Goal: Task Accomplishment & Management: Use online tool/utility

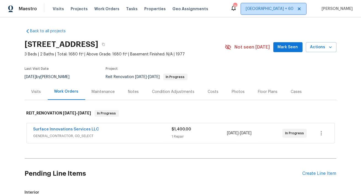
click at [302, 11] on icon at bounding box center [299, 9] width 4 height 4
click at [294, 10] on span "[US_STATE] Other" at bounding box center [277, 9] width 33 height 6
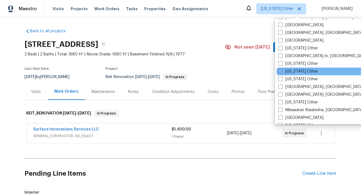
scroll to position [381, 0]
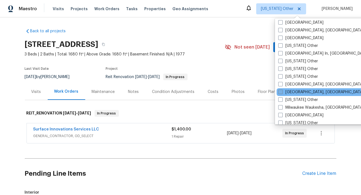
click at [285, 91] on label "[GEOGRAPHIC_DATA], [GEOGRAPHIC_DATA]" at bounding box center [321, 92] width 86 height 6
click at [282, 91] on input "[GEOGRAPHIC_DATA], [GEOGRAPHIC_DATA]" at bounding box center [280, 91] width 4 height 4
checkbox input "true"
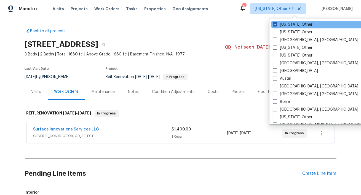
click at [287, 25] on label "Alabama Other" at bounding box center [293, 25] width 40 height 6
click at [277, 25] on input "Alabama Other" at bounding box center [275, 24] width 4 height 4
checkbox input "false"
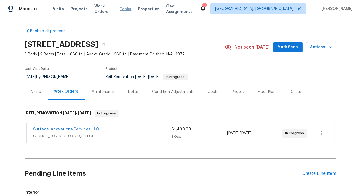
click at [124, 7] on span "Tasks" at bounding box center [126, 9] width 12 height 4
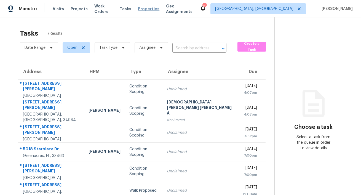
click at [148, 8] on span "Properties" at bounding box center [149, 9] width 22 height 6
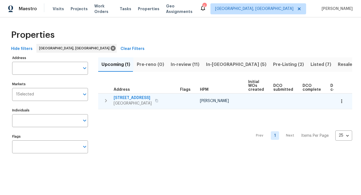
click at [136, 96] on span "291 NW 184th Ter" at bounding box center [133, 98] width 38 height 6
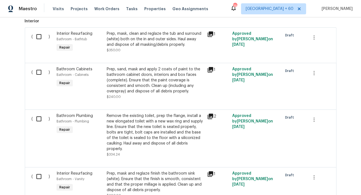
scroll to position [69, 0]
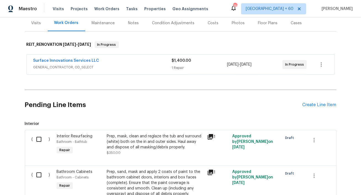
click at [72, 58] on span "Surface Innovations Services LLC" at bounding box center [66, 61] width 66 height 6
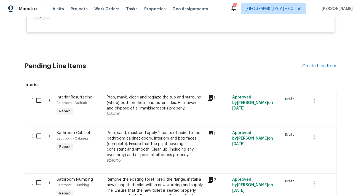
scroll to position [176, 0]
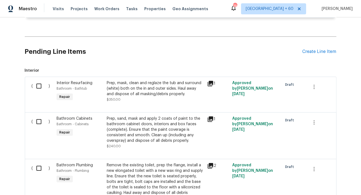
click at [215, 178] on div "2" at bounding box center [218, 184] width 25 height 47
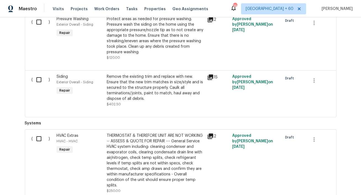
scroll to position [2147, 0]
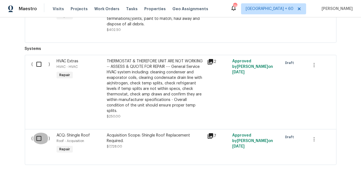
click at [37, 133] on input "checkbox" at bounding box center [41, 139] width 16 height 12
checkbox input "true"
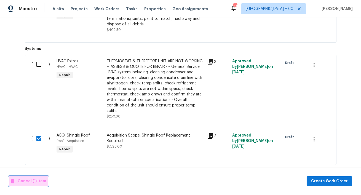
click at [25, 185] on button "Cancel (1) Item" at bounding box center [28, 181] width 39 height 10
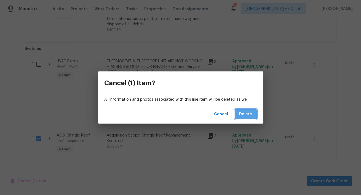
click at [254, 113] on button "Delete" at bounding box center [246, 114] width 22 height 10
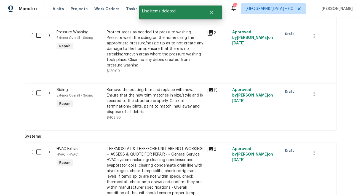
scroll to position [2048, 0]
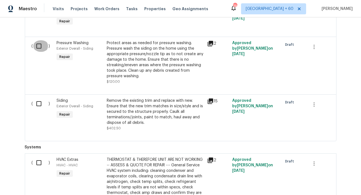
click at [34, 40] on input "checkbox" at bounding box center [41, 46] width 16 height 12
checkbox input "true"
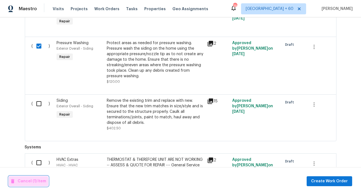
click at [27, 184] on span "Cancel (1) Item" at bounding box center [28, 181] width 35 height 7
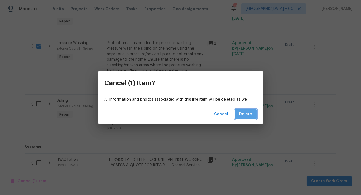
click at [248, 112] on span "Delete" at bounding box center [246, 114] width 13 height 7
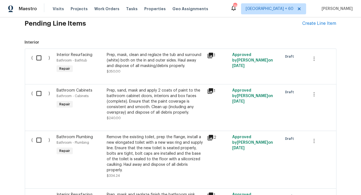
scroll to position [205, 0]
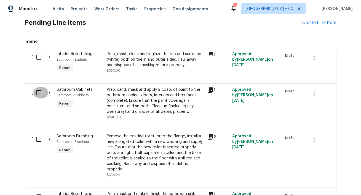
click at [39, 94] on input "checkbox" at bounding box center [41, 93] width 16 height 12
checkbox input "true"
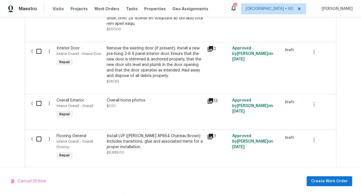
scroll to position [690, 0]
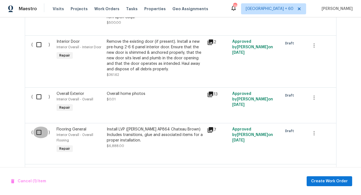
click at [33, 132] on input "checkbox" at bounding box center [41, 133] width 16 height 12
checkbox input "true"
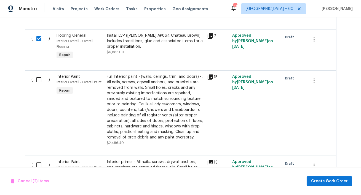
scroll to position [786, 0]
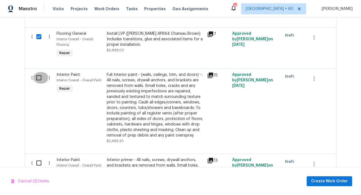
click at [41, 74] on input "checkbox" at bounding box center [41, 78] width 16 height 12
checkbox input "true"
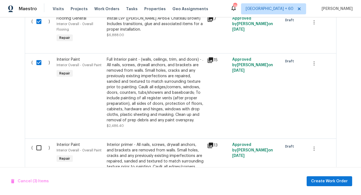
scroll to position [829, 0]
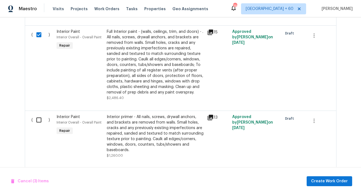
click at [38, 116] on input "checkbox" at bounding box center [41, 120] width 16 height 12
checkbox input "true"
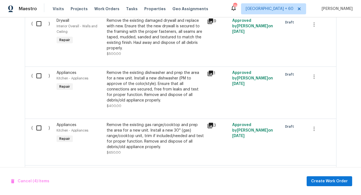
scroll to position [1112, 0]
click at [38, 73] on input "checkbox" at bounding box center [41, 76] width 16 height 12
checkbox input "true"
click at [37, 123] on input "checkbox" at bounding box center [41, 128] width 16 height 12
checkbox input "true"
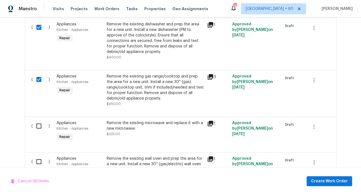
scroll to position [1164, 0]
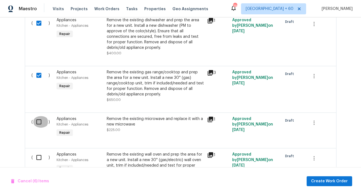
click at [37, 123] on input "checkbox" at bounding box center [41, 122] width 16 height 12
checkbox input "true"
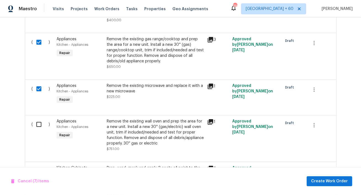
scroll to position [1201, 0]
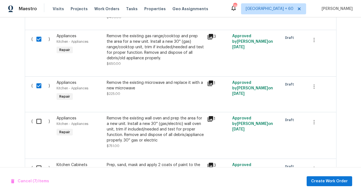
click at [40, 116] on input "checkbox" at bounding box center [41, 122] width 16 height 12
checkbox input "true"
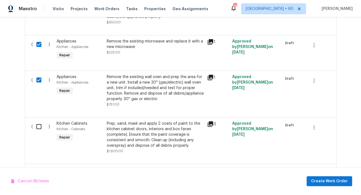
scroll to position [1250, 0]
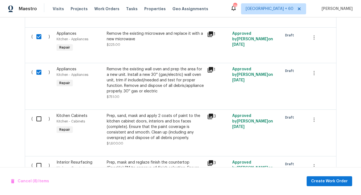
click at [36, 116] on input "checkbox" at bounding box center [41, 119] width 16 height 12
checkbox input "true"
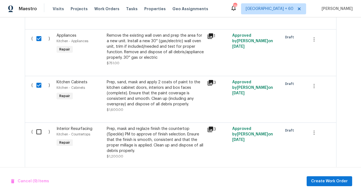
scroll to position [1295, 0]
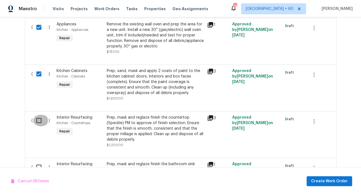
click at [36, 117] on input "checkbox" at bounding box center [41, 121] width 16 height 12
checkbox input "true"
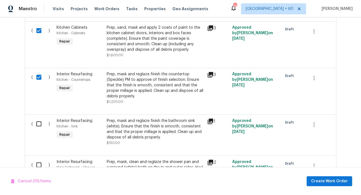
scroll to position [1341, 0]
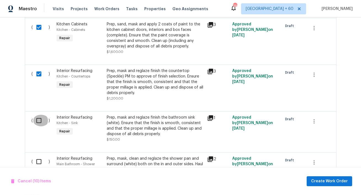
click at [39, 118] on input "checkbox" at bounding box center [41, 121] width 16 height 12
checkbox input "true"
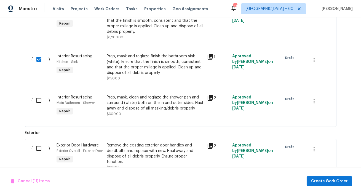
scroll to position [1407, 0]
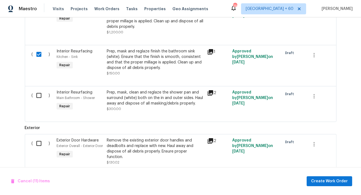
click at [38, 91] on input "checkbox" at bounding box center [41, 96] width 16 height 12
checkbox input "true"
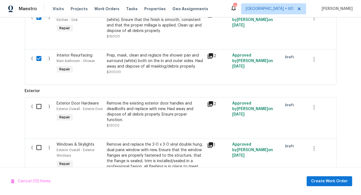
scroll to position [1448, 0]
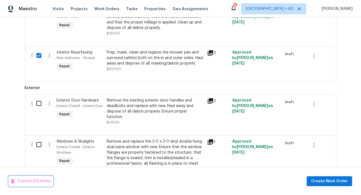
click at [30, 180] on span "Cancel (12) Items" at bounding box center [31, 181] width 40 height 7
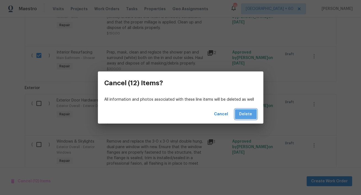
click at [251, 112] on span "Delete" at bounding box center [246, 114] width 13 height 7
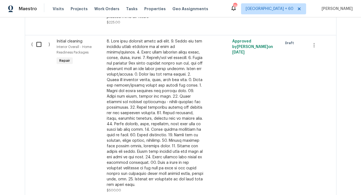
scroll to position [481, 0]
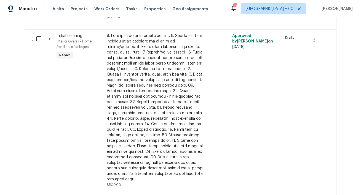
click at [37, 39] on input "checkbox" at bounding box center [41, 39] width 16 height 12
checkbox input "true"
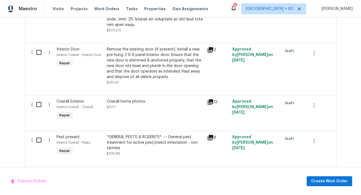
scroll to position [658, 0]
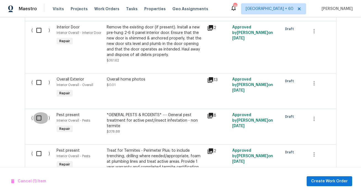
click at [37, 113] on input "checkbox" at bounding box center [41, 118] width 16 height 12
checkbox input "true"
click at [39, 148] on input "checkbox" at bounding box center [41, 154] width 16 height 12
checkbox input "true"
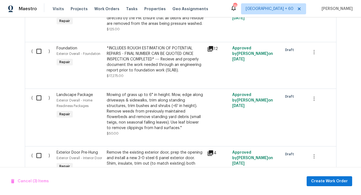
scroll to position [1071, 0]
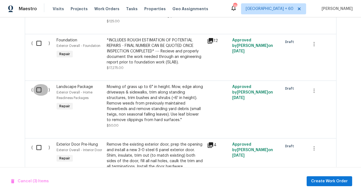
click at [38, 87] on input "checkbox" at bounding box center [41, 90] width 16 height 12
checkbox input "true"
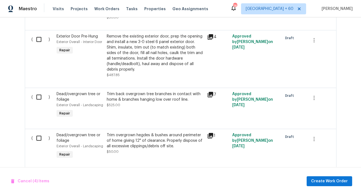
scroll to position [1181, 0]
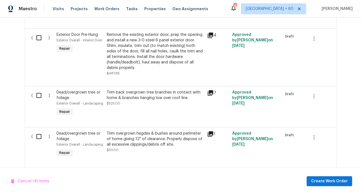
click at [39, 93] on input "checkbox" at bounding box center [41, 96] width 16 height 12
checkbox input "true"
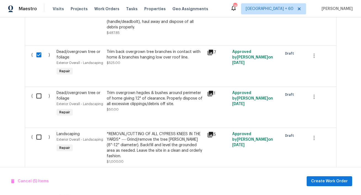
scroll to position [1234, 0]
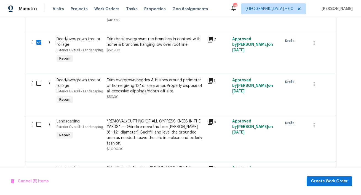
click at [38, 81] on input "checkbox" at bounding box center [41, 84] width 16 height 12
checkbox input "true"
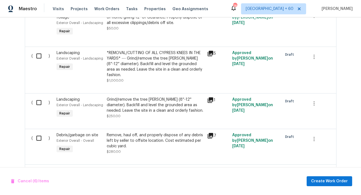
scroll to position [1329, 0]
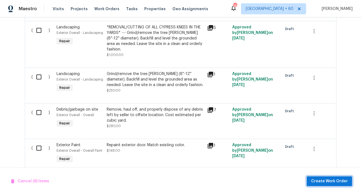
click at [316, 184] on span "Create Work Order" at bounding box center [329, 181] width 37 height 7
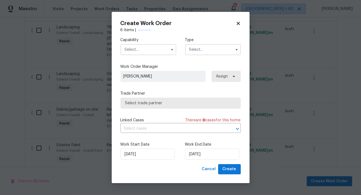
checkbox input "false"
click at [205, 79] on span "[PERSON_NAME]" at bounding box center [163, 76] width 85 height 11
click at [230, 78] on span at bounding box center [233, 76] width 6 height 4
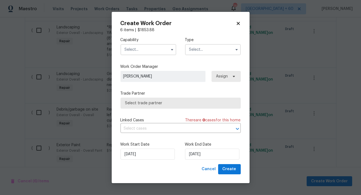
click at [147, 52] on input "text" at bounding box center [149, 49] width 56 height 11
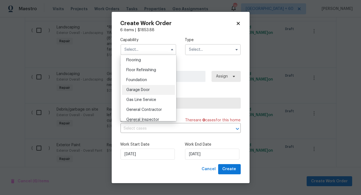
scroll to position [231, 0]
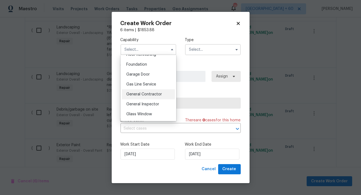
click at [149, 93] on span "General Contractor" at bounding box center [144, 94] width 36 height 4
type input "General Contractor"
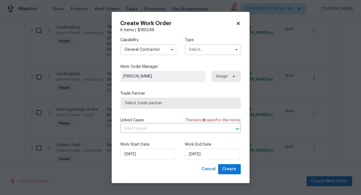
click at [224, 79] on span "Assign" at bounding box center [226, 76] width 29 height 11
click at [199, 51] on input "text" at bounding box center [213, 49] width 56 height 11
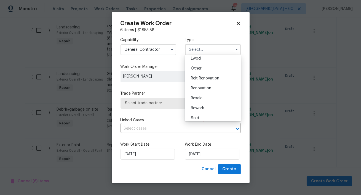
scroll to position [65, 0]
click at [205, 75] on span "Reit Renovation" at bounding box center [205, 75] width 28 height 4
type input "Reit Renovation"
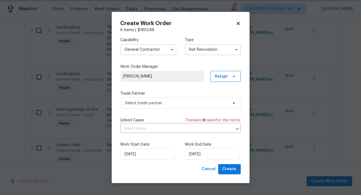
scroll to position [0, 0]
click at [224, 76] on span "Assign" at bounding box center [221, 77] width 13 height 6
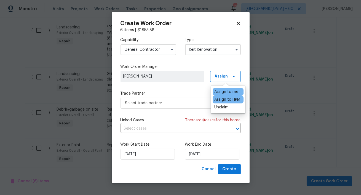
click at [224, 100] on div "Assign to HPM" at bounding box center [227, 100] width 26 height 6
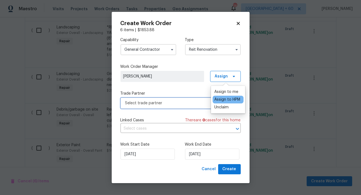
click at [164, 104] on span "Select trade partner" at bounding box center [176, 103] width 103 height 6
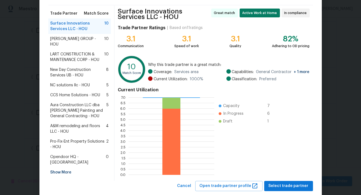
scroll to position [51, 0]
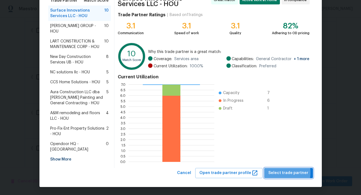
click at [284, 173] on span "Select trade partner" at bounding box center [289, 173] width 40 height 7
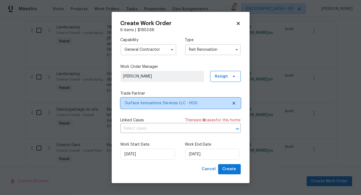
scroll to position [0, 0]
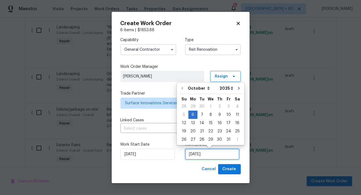
click at [207, 158] on input "[DATE]" at bounding box center [212, 154] width 54 height 11
click at [212, 114] on div "8" at bounding box center [210, 115] width 9 height 8
type input "10/8/2025"
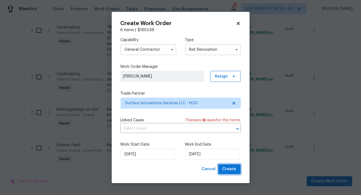
click at [229, 170] on span "Create" at bounding box center [230, 169] width 14 height 7
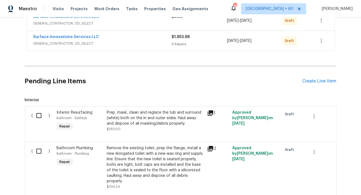
scroll to position [206, 0]
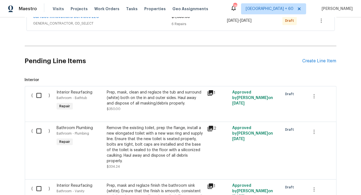
click at [36, 96] on input "checkbox" at bounding box center [41, 96] width 16 height 12
checkbox input "true"
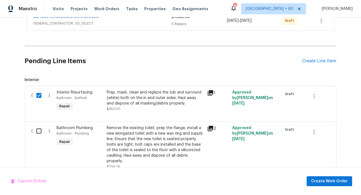
click at [35, 129] on input "checkbox" at bounding box center [41, 131] width 16 height 12
checkbox input "true"
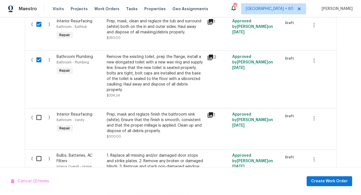
scroll to position [286, 0]
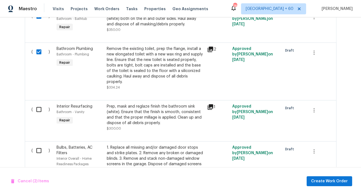
click at [36, 111] on input "checkbox" at bounding box center [41, 110] width 16 height 12
checkbox input "true"
click at [35, 152] on input "checkbox" at bounding box center [41, 151] width 16 height 12
checkbox input "true"
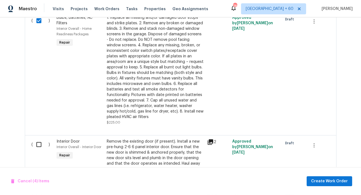
scroll to position [435, 0]
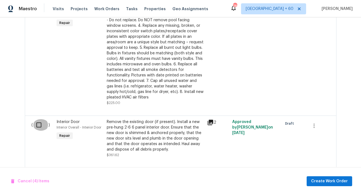
click at [38, 122] on input "checkbox" at bounding box center [41, 125] width 16 height 12
checkbox input "true"
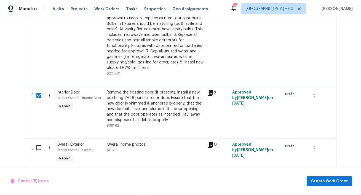
scroll to position [501, 0]
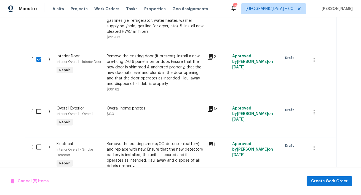
click at [36, 113] on input "checkbox" at bounding box center [41, 112] width 16 height 12
checkbox input "true"
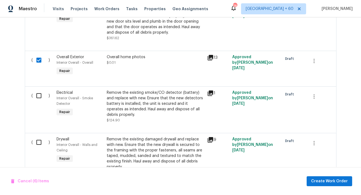
click at [38, 93] on input "checkbox" at bounding box center [41, 96] width 16 height 12
checkbox input "true"
click at [33, 141] on input "checkbox" at bounding box center [41, 143] width 16 height 12
checkbox input "true"
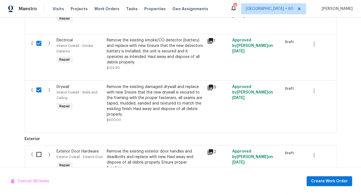
scroll to position [613, 0]
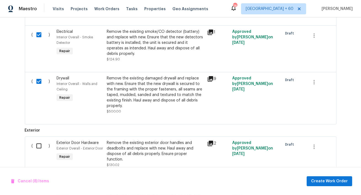
click at [35, 147] on input "checkbox" at bounding box center [41, 146] width 16 height 12
checkbox input "true"
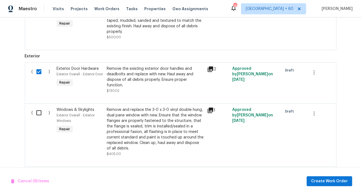
scroll to position [689, 0]
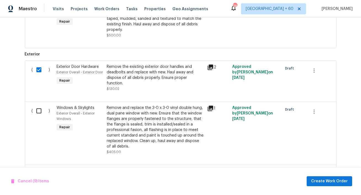
click at [38, 113] on input "checkbox" at bounding box center [41, 111] width 16 height 12
checkbox input "true"
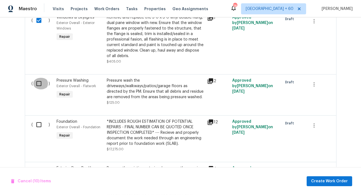
click at [38, 86] on input "checkbox" at bounding box center [41, 84] width 16 height 12
checkbox input "true"
click at [38, 128] on input "checkbox" at bounding box center [41, 125] width 16 height 12
checkbox input "true"
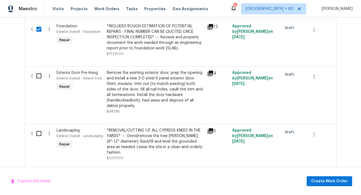
scroll to position [892, 0]
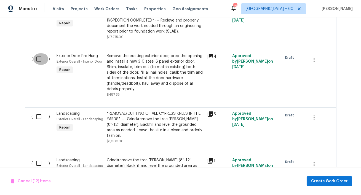
click at [39, 55] on input "checkbox" at bounding box center [41, 59] width 16 height 12
checkbox input "true"
click at [36, 115] on input "checkbox" at bounding box center [41, 117] width 16 height 12
checkbox input "true"
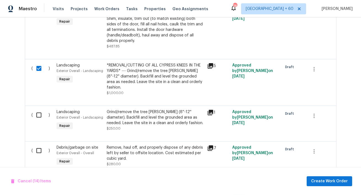
scroll to position [957, 0]
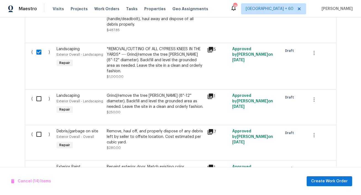
click at [38, 95] on input "checkbox" at bounding box center [41, 99] width 16 height 12
checkbox input "true"
click at [36, 129] on input "checkbox" at bounding box center [41, 135] width 16 height 12
checkbox input "true"
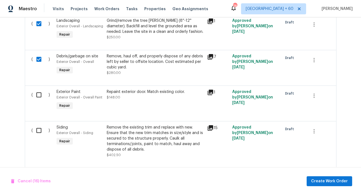
scroll to position [1034, 0]
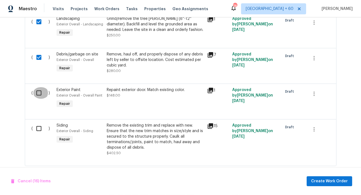
click at [39, 88] on input "checkbox" at bounding box center [41, 93] width 16 height 12
checkbox input "true"
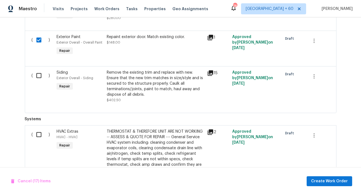
scroll to position [1091, 0]
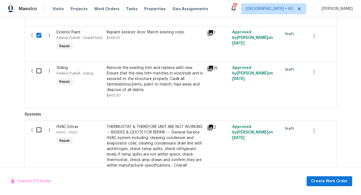
click at [40, 56] on div "( ) Exterior Paint Exterior Overall - Overall Paint Repair Repaint exterior doo…" at bounding box center [181, 44] width 312 height 36
click at [38, 68] on input "checkbox" at bounding box center [41, 71] width 16 height 12
checkbox input "true"
click at [38, 125] on input "checkbox" at bounding box center [41, 130] width 16 height 12
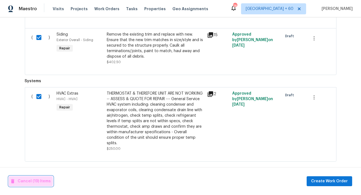
click at [30, 182] on span "Cancel (19) Items" at bounding box center [31, 181] width 40 height 7
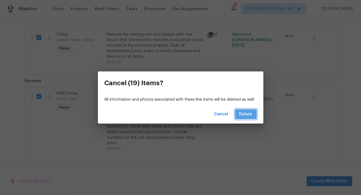
click at [246, 118] on button "Delete" at bounding box center [246, 114] width 22 height 10
checkbox input "false"
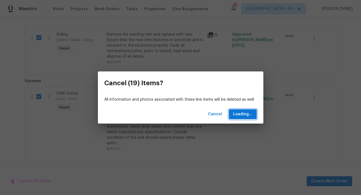
checkbox input "false"
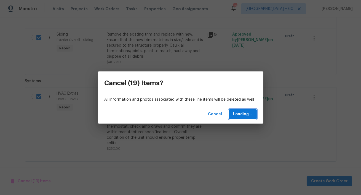
checkbox input "false"
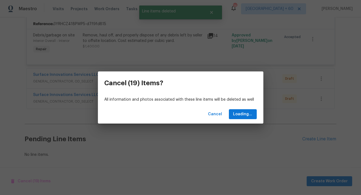
scroll to position [128, 0]
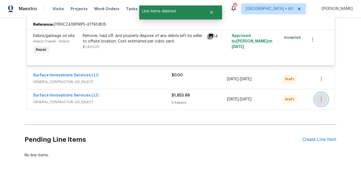
click at [324, 102] on icon "button" at bounding box center [321, 99] width 7 height 7
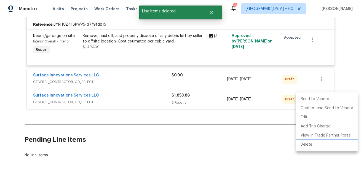
click at [308, 146] on li "Delete" at bounding box center [327, 144] width 62 height 9
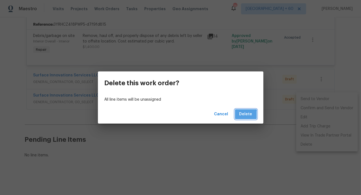
click at [245, 115] on span "Delete" at bounding box center [246, 114] width 13 height 7
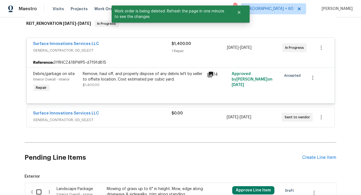
scroll to position [123, 0]
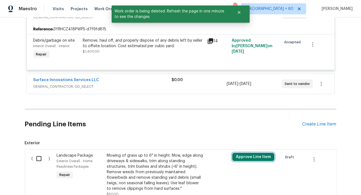
click at [248, 153] on button "Approve Line Item" at bounding box center [253, 157] width 42 height 8
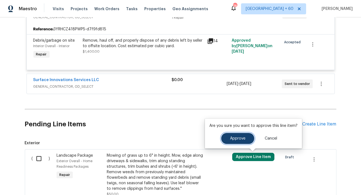
click at [237, 138] on span "Approve" at bounding box center [237, 139] width 15 height 4
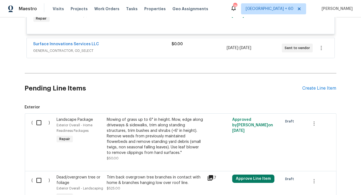
scroll to position [202, 0]
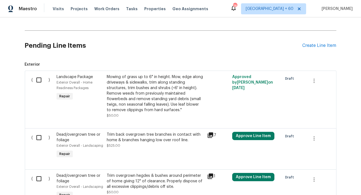
click at [244, 130] on div "Approve Line Item" at bounding box center [256, 145] width 50 height 31
click at [244, 137] on button "Approve Line Item" at bounding box center [253, 136] width 42 height 8
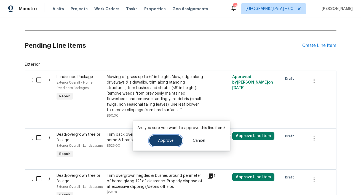
click at [175, 140] on button "Approve" at bounding box center [165, 140] width 33 height 11
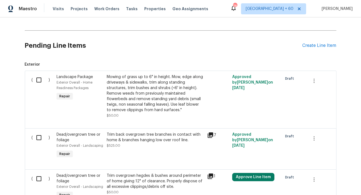
scroll to position [259, 0]
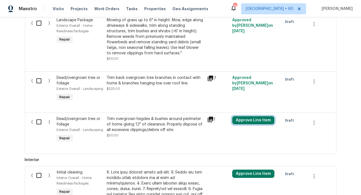
click at [244, 118] on button "Approve Line Item" at bounding box center [253, 120] width 42 height 8
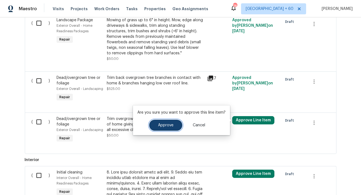
click at [164, 127] on span "Approve" at bounding box center [165, 125] width 15 height 4
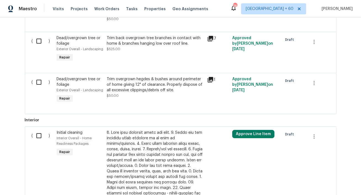
scroll to position [311, 0]
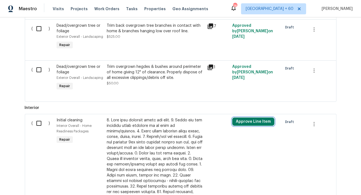
click at [257, 119] on button "Approve Line Item" at bounding box center [253, 122] width 42 height 8
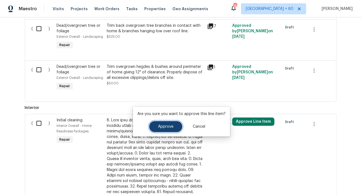
click at [171, 131] on button "Approve" at bounding box center [165, 126] width 33 height 11
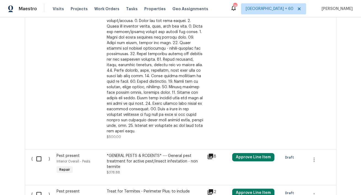
scroll to position [502, 0]
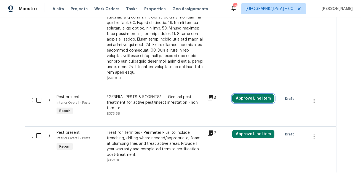
click at [248, 94] on button "Approve Line Item" at bounding box center [253, 98] width 42 height 8
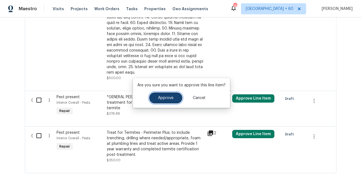
click at [158, 97] on span "Approve" at bounding box center [165, 98] width 15 height 4
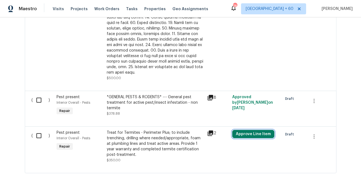
click at [248, 130] on button "Approve Line Item" at bounding box center [253, 134] width 42 height 8
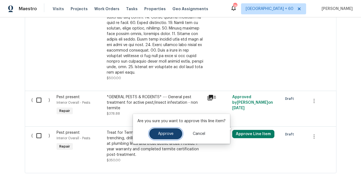
click at [167, 135] on span "Approve" at bounding box center [165, 134] width 15 height 4
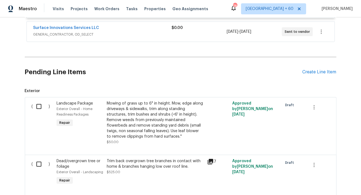
scroll to position [128, 0]
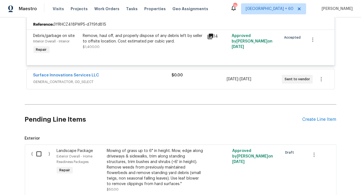
click at [204, 73] on div "$0.00" at bounding box center [199, 76] width 55 height 6
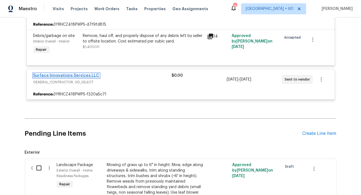
click at [65, 76] on link "Surface Innovations Services LLC" at bounding box center [66, 76] width 66 height 4
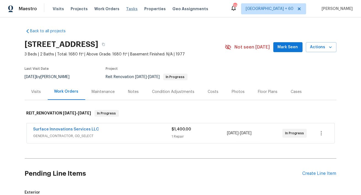
click at [126, 9] on span "Tasks" at bounding box center [132, 9] width 12 height 4
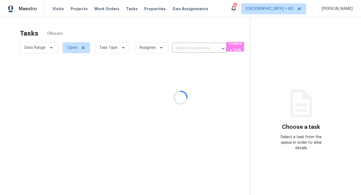
click at [312, 8] on div at bounding box center [180, 97] width 361 height 195
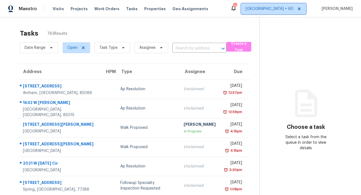
click at [302, 9] on icon at bounding box center [299, 9] width 4 height 4
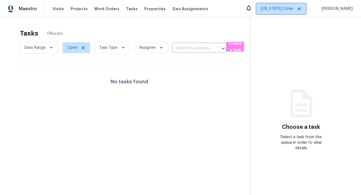
click at [294, 9] on span "[US_STATE] Other" at bounding box center [277, 9] width 33 height 6
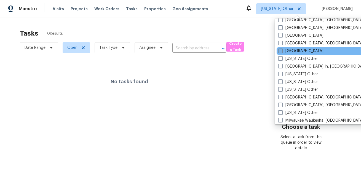
scroll to position [377, 0]
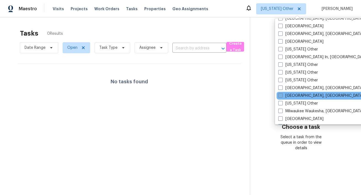
click at [284, 95] on label "[GEOGRAPHIC_DATA], [GEOGRAPHIC_DATA]" at bounding box center [321, 96] width 86 height 6
click at [282, 95] on input "[GEOGRAPHIC_DATA], [GEOGRAPHIC_DATA]" at bounding box center [280, 95] width 4 height 4
checkbox input "true"
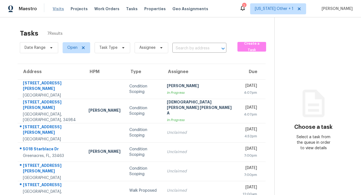
click at [60, 6] on span "Visits" at bounding box center [58, 9] width 11 height 6
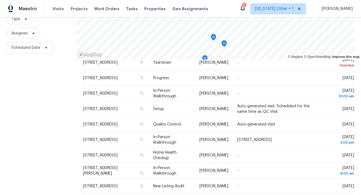
scroll to position [58, 0]
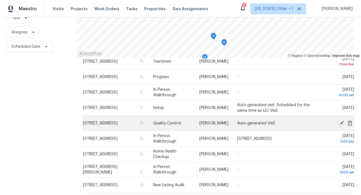
click at [350, 122] on icon at bounding box center [350, 122] width 4 height 5
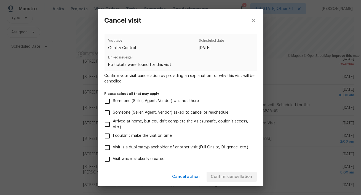
scroll to position [49, 0]
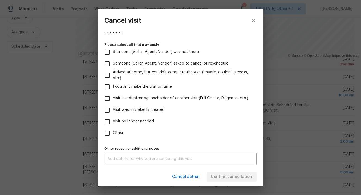
click at [156, 110] on span "Visit was mistakenly created" at bounding box center [139, 110] width 52 height 6
click at [113, 110] on input "Visit was mistakenly created" at bounding box center [108, 110] width 12 height 12
checkbox input "true"
click at [228, 174] on span "Confirm cancellation" at bounding box center [231, 177] width 41 height 7
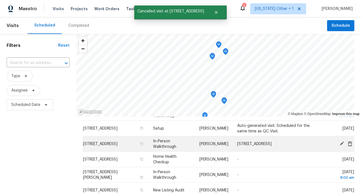
scroll to position [99, 0]
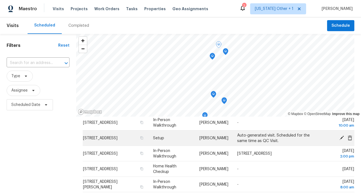
click at [350, 138] on icon at bounding box center [350, 137] width 5 height 5
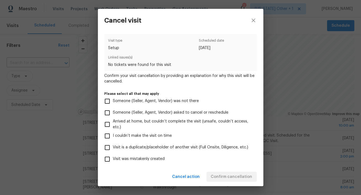
click at [158, 157] on span "Visit was mistakenly created" at bounding box center [139, 159] width 52 height 6
click at [113, 157] on input "Visit was mistakenly created" at bounding box center [108, 159] width 12 height 12
checkbox input "true"
click at [215, 173] on button "Confirm cancellation" at bounding box center [232, 177] width 50 height 10
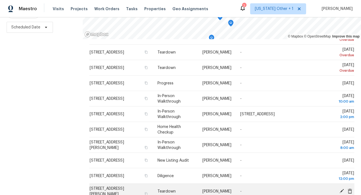
scroll to position [0, 0]
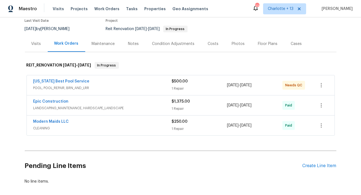
scroll to position [59, 0]
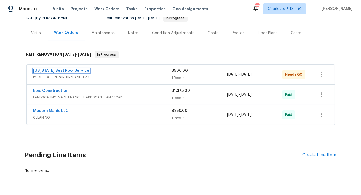
click at [63, 71] on link "Texas Best Pool Service" at bounding box center [61, 71] width 56 height 4
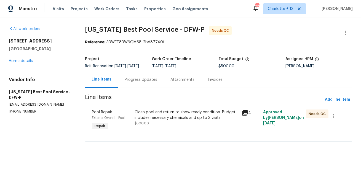
click at [135, 83] on div "Progress Updates" at bounding box center [141, 80] width 33 height 6
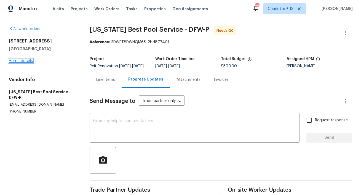
click at [24, 61] on link "Home details" at bounding box center [21, 61] width 24 height 4
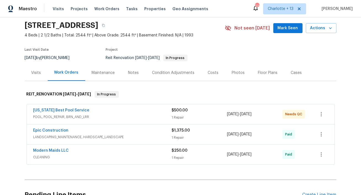
scroll to position [19, 0]
click at [209, 72] on div "Costs" at bounding box center [213, 73] width 11 height 6
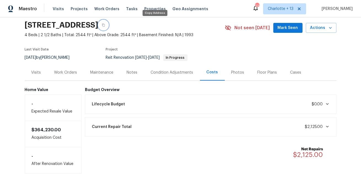
click at [108, 26] on button "button" at bounding box center [104, 25] width 10 height 10
click at [58, 9] on span "Visits" at bounding box center [58, 9] width 11 height 6
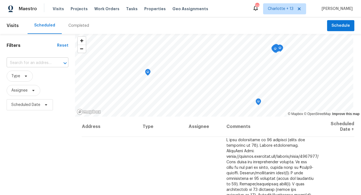
click at [45, 65] on input "text" at bounding box center [30, 63] width 46 height 9
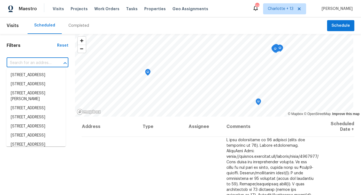
paste input "1710 SW 1st Ave, Pompano Beach, FL 33060"
type input "1710 SW 1st Ave, Pompano Beach, FL 33060"
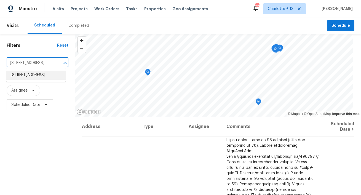
click at [39, 73] on li "1710 SW 1st Ave, Pompano Beach, FL 33060" at bounding box center [35, 75] width 59 height 9
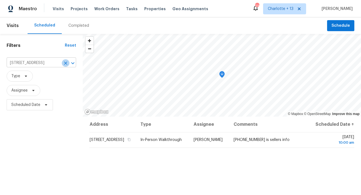
click at [63, 63] on icon "Clear" at bounding box center [66, 63] width 6 height 6
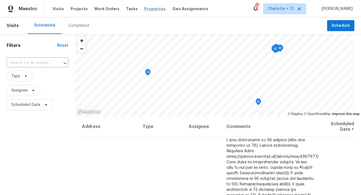
click at [144, 7] on span "Properties" at bounding box center [155, 9] width 22 height 6
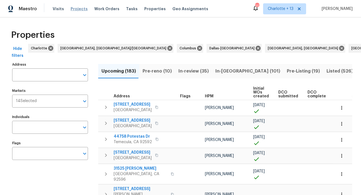
click at [80, 10] on span "Projects" at bounding box center [79, 9] width 17 height 6
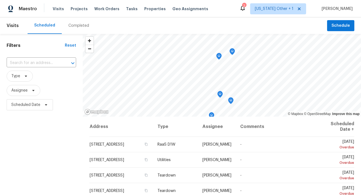
scroll to position [78, 0]
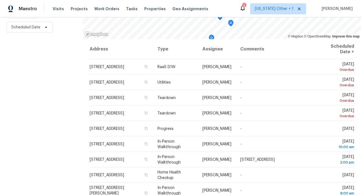
click at [283, 14] on span "[US_STATE] Other + 1" at bounding box center [278, 8] width 56 height 11
click at [283, 9] on span "[US_STATE] Other + 1" at bounding box center [274, 9] width 39 height 6
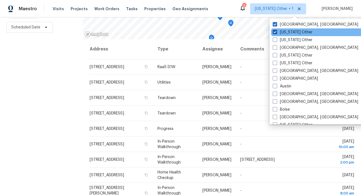
click at [285, 32] on label "[US_STATE] Other" at bounding box center [293, 33] width 40 height 6
click at [277, 32] on input "[US_STATE] Other" at bounding box center [275, 32] width 4 height 4
checkbox input "false"
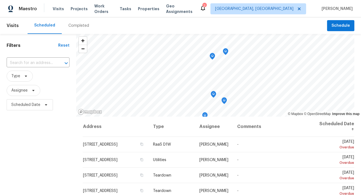
click at [254, 26] on div "Scheduled Completed" at bounding box center [178, 25] width 300 height 17
click at [140, 7] on span "Properties" at bounding box center [149, 9] width 22 height 6
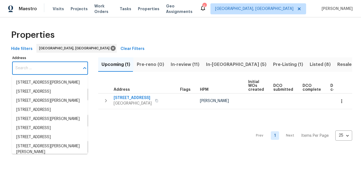
click at [18, 71] on input "Address" at bounding box center [46, 68] width 68 height 13
paste input "1950 Rue Michelle"
type input "1950 Rue Michelle"
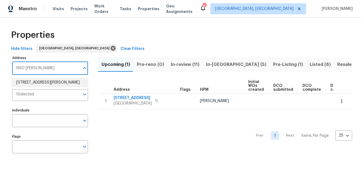
click at [32, 82] on li "1950 Rue Michelle Chula Vista CA 91913" at bounding box center [50, 82] width 76 height 9
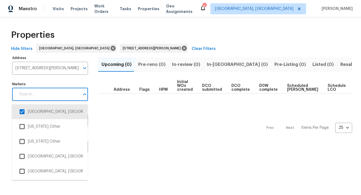
click at [38, 92] on input "Markets" at bounding box center [48, 94] width 64 height 13
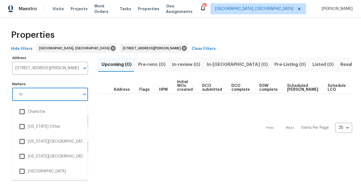
type input "los"
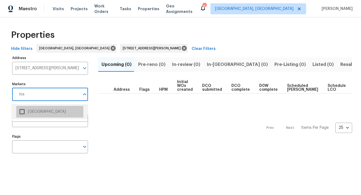
click at [38, 110] on li "[GEOGRAPHIC_DATA]" at bounding box center [49, 112] width 67 height 12
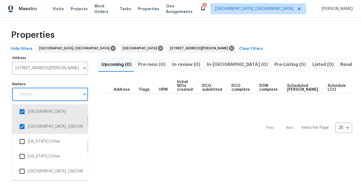
click at [44, 98] on input "Markets" at bounding box center [48, 94] width 64 height 13
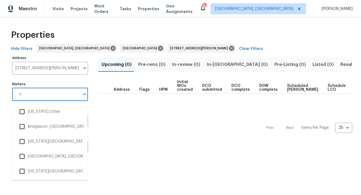
type input "riv"
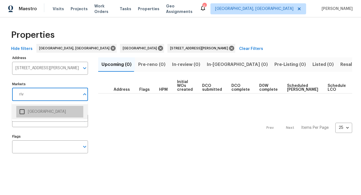
click at [44, 112] on li "[GEOGRAPHIC_DATA]" at bounding box center [49, 112] width 67 height 12
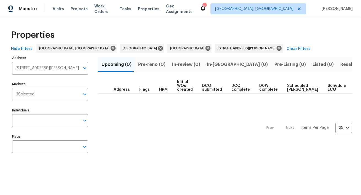
click at [46, 94] on input "Markets" at bounding box center [56, 94] width 45 height 13
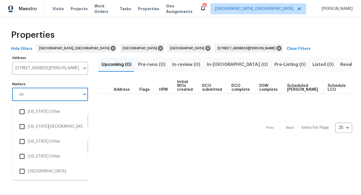
type input "san"
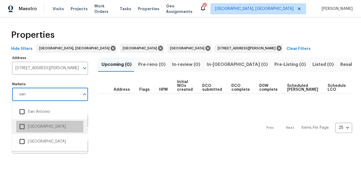
click at [46, 124] on li "San Diego" at bounding box center [49, 127] width 67 height 12
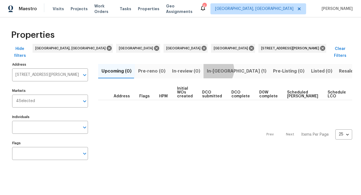
click at [211, 67] on span "In-reno (1)" at bounding box center [237, 71] width 60 height 8
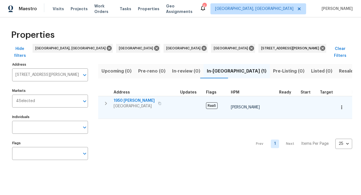
click at [126, 98] on span "1950 Rue Michelle" at bounding box center [134, 101] width 41 height 6
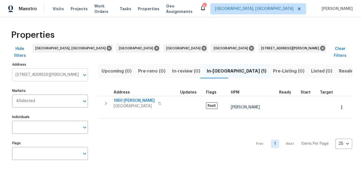
click at [68, 70] on input "1950 Rue Michelle Chula Vista CA 91913" at bounding box center [46, 74] width 68 height 13
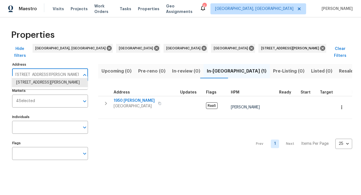
paste input "5012 8th Ave"
type input "5012 8th Ave"
click at [58, 80] on li "5012 8th Ave Los Angeles CA 90043" at bounding box center [50, 82] width 76 height 9
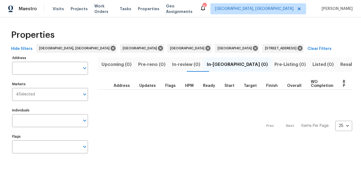
type input "5012 8th Ave Los Angeles CA 90043"
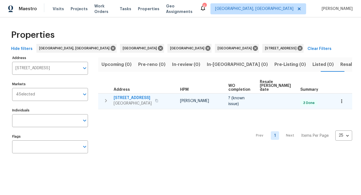
click at [135, 95] on span "5012 8th Ave" at bounding box center [133, 98] width 38 height 6
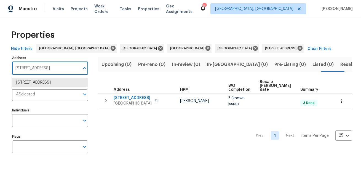
click at [72, 68] on input "5012 8th Ave Los Angeles CA 90043" at bounding box center [46, 68] width 68 height 13
paste input "996 College Ave"
type input "5996 College Ave"
click at [61, 86] on li "5996 College Ave San Diego CA 92120" at bounding box center [50, 82] width 76 height 9
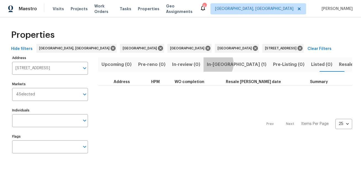
click at [210, 63] on span "In-reno (1)" at bounding box center [237, 65] width 60 height 8
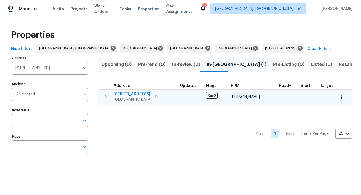
click at [137, 95] on span "5996 College Ave" at bounding box center [133, 94] width 38 height 6
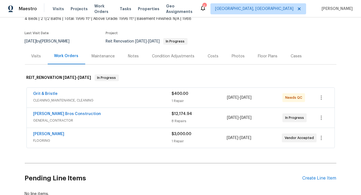
scroll to position [36, 0]
click at [210, 51] on div "Costs" at bounding box center [213, 56] width 24 height 16
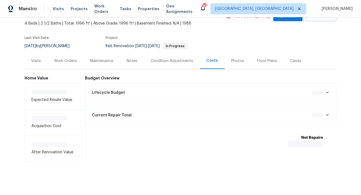
scroll to position [30, 0]
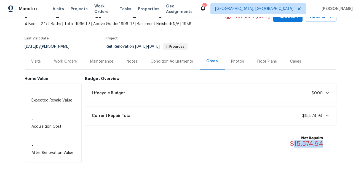
drag, startPoint x: 327, startPoint y: 145, endPoint x: 294, endPoint y: 143, distance: 32.9
click at [294, 143] on div "Net Repairs $15,574.94" at bounding box center [310, 142] width 40 height 12
copy span "15,574.94"
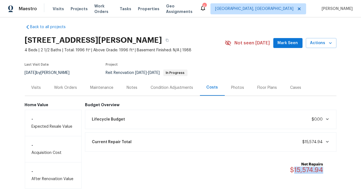
scroll to position [0, 0]
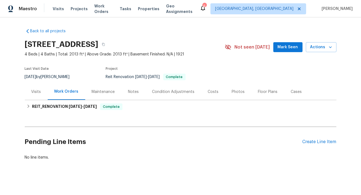
click at [214, 89] on div "Costs" at bounding box center [213, 92] width 11 height 6
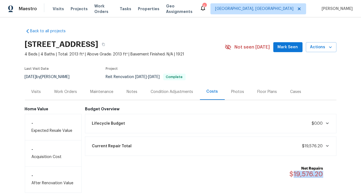
drag, startPoint x: 325, startPoint y: 174, endPoint x: 295, endPoint y: 174, distance: 30.4
click at [295, 174] on div "Net Repairs $19,576.20" at bounding box center [310, 172] width 40 height 12
copy span "19,576.20"
click at [71, 9] on span "Projects" at bounding box center [79, 9] width 17 height 6
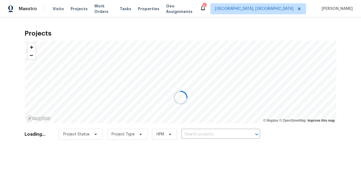
click at [142, 7] on div at bounding box center [180, 97] width 361 height 195
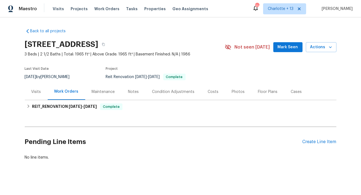
click at [212, 89] on div "Costs" at bounding box center [213, 92] width 24 height 16
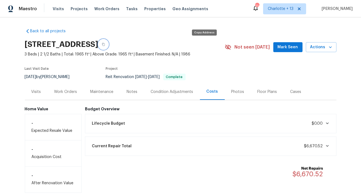
click at [105, 45] on icon "button" at bounding box center [103, 44] width 3 height 3
click at [108, 46] on button "button" at bounding box center [104, 44] width 10 height 10
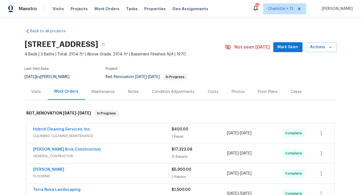
click at [209, 91] on div "Costs" at bounding box center [213, 92] width 11 height 6
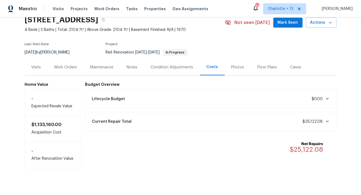
scroll to position [28, 0]
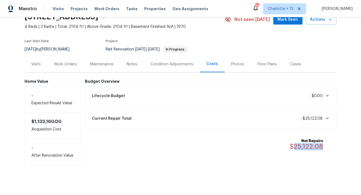
drag, startPoint x: 326, startPoint y: 145, endPoint x: 295, endPoint y: 147, distance: 30.4
click at [295, 147] on div "Net Repairs $25,122.08" at bounding box center [310, 144] width 40 height 12
copy span "25,122.08"
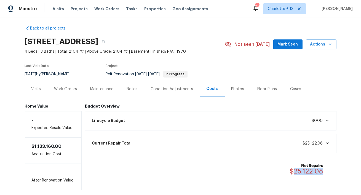
scroll to position [5, 0]
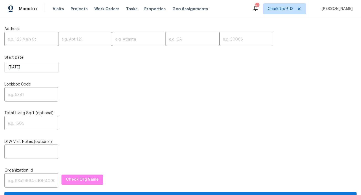
click at [26, 42] on input "text" at bounding box center [31, 39] width 54 height 13
paste input "[STREET_ADDRESS]"
click at [41, 38] on input "[STREET_ADDRESS]" at bounding box center [31, 39] width 54 height 13
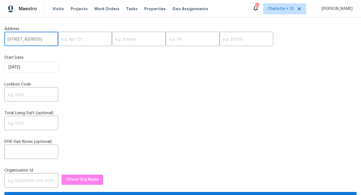
scroll to position [0, 21]
type input "[STREET_ADDRESS]"
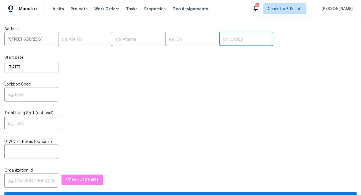
click at [220, 36] on input "text" at bounding box center [247, 39] width 54 height 13
paste input "30349"
type input "30349"
click at [36, 38] on input "[STREET_ADDRESS]" at bounding box center [31, 39] width 54 height 13
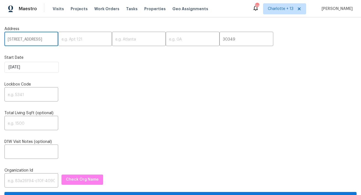
scroll to position [0, 21]
click at [36, 38] on input "[STREET_ADDRESS]" at bounding box center [31, 39] width 54 height 13
type input "[STREET_ADDRESS]"
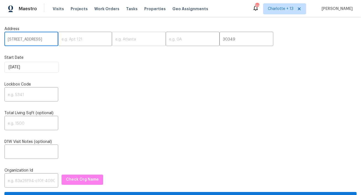
scroll to position [0, 0]
click at [119, 41] on input "text" at bounding box center [139, 39] width 54 height 13
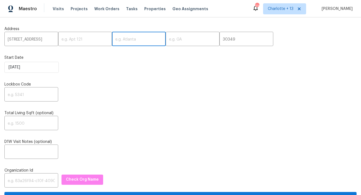
paste input "[GEOGRAPHIC_DATA]"
type input "[GEOGRAPHIC_DATA]"
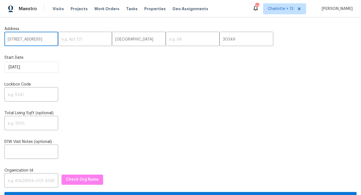
click at [47, 41] on input "[STREET_ADDRESS]" at bounding box center [31, 39] width 54 height 13
click at [49, 41] on input "[STREET_ADDRESS]" at bounding box center [31, 39] width 54 height 13
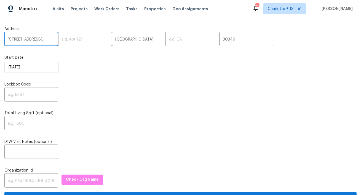
type input "[STREET_ADDRESS],"
click at [166, 40] on input "text" at bounding box center [193, 39] width 54 height 13
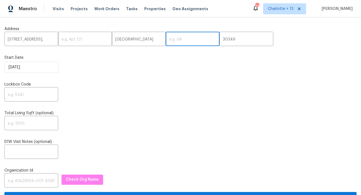
paste input "GA"
type input "GA"
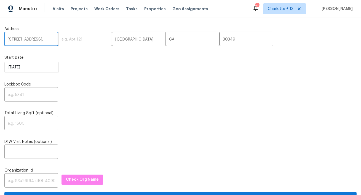
scroll to position [0, 0]
drag, startPoint x: 48, startPoint y: 41, endPoint x: 56, endPoint y: 41, distance: 8.6
click at [56, 41] on div "[STREET_ADDRESS] ​" at bounding box center [180, 39] width 352 height 13
type input "[STREET_ADDRESS]"
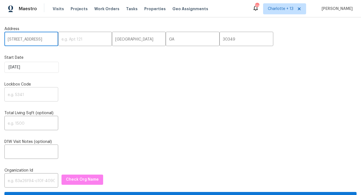
click at [20, 100] on input "text" at bounding box center [31, 95] width 54 height 13
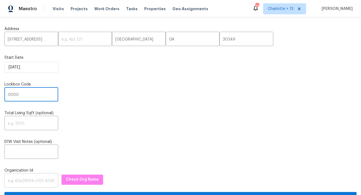
type input "0000"
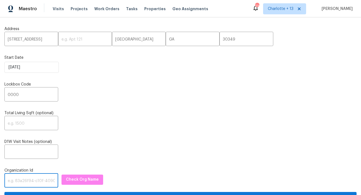
click at [29, 179] on input "text" at bounding box center [31, 181] width 54 height 13
paste input "845f7ff3-78ac-4044-be1e-2a70ff45d03f"
type input "845f7ff3-78ac-4044-be1e-2a70ff45d03f"
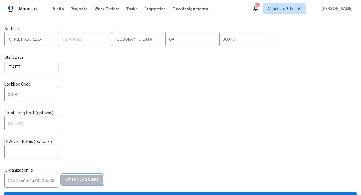
scroll to position [0, 0]
click at [81, 182] on span "Check Org Name" at bounding box center [82, 179] width 33 height 7
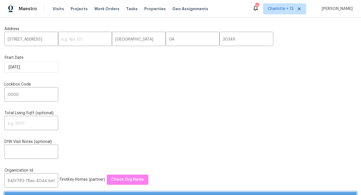
click at [74, 195] on span "Submit" at bounding box center [181, 197] width 344 height 7
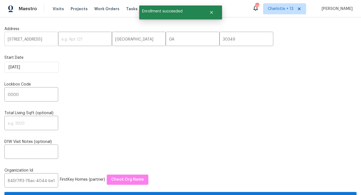
click at [36, 39] on input "[STREET_ADDRESS]" at bounding box center [31, 39] width 54 height 13
click at [53, 8] on span "Visits" at bounding box center [58, 9] width 11 height 6
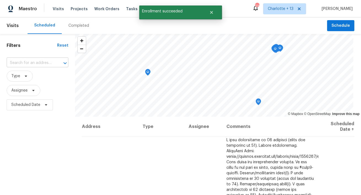
click at [25, 65] on input "text" at bounding box center [30, 63] width 46 height 9
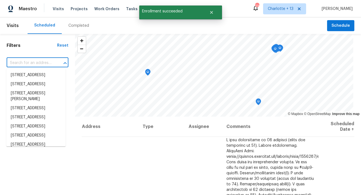
paste input "[STREET_ADDRESS]"
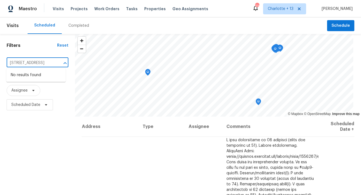
type input "[STREET_ADDRESS]"
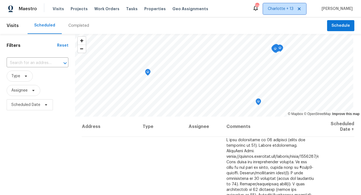
click at [281, 10] on span "Charlotte + 13" at bounding box center [284, 8] width 43 height 11
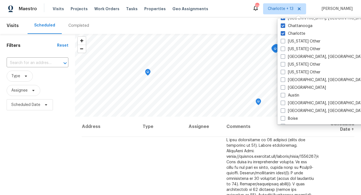
scroll to position [94, 0]
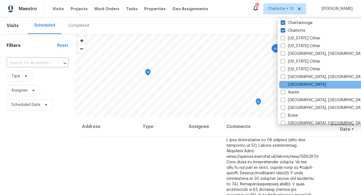
click at [287, 84] on label "[GEOGRAPHIC_DATA]" at bounding box center [303, 85] width 45 height 6
click at [285, 84] on input "[GEOGRAPHIC_DATA]" at bounding box center [283, 84] width 4 height 4
checkbox input "true"
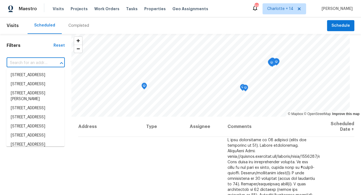
click at [34, 63] on input "text" at bounding box center [28, 63] width 43 height 9
paste input "[STREET_ADDRESS]"
type input "[STREET_ADDRESS]"
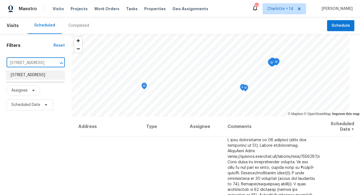
click at [28, 78] on li "[STREET_ADDRESS]" at bounding box center [35, 75] width 58 height 9
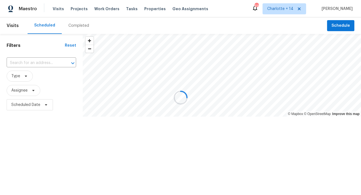
type input "[STREET_ADDRESS]"
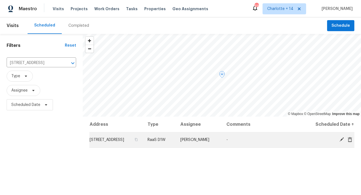
click at [349, 142] on icon at bounding box center [350, 139] width 4 height 5
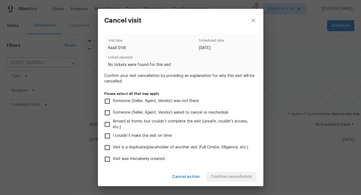
click at [148, 162] on span "Visit was mistakenly created" at bounding box center [139, 159] width 52 height 6
click at [113, 162] on input "Visit was mistakenly created" at bounding box center [108, 159] width 12 height 12
checkbox input "true"
click at [239, 175] on span "Confirm cancellation" at bounding box center [231, 177] width 41 height 7
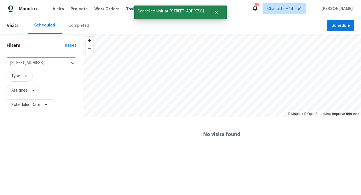
click at [74, 12] on div "Visits Projects Work Orders Tasks Properties Geo Assignments" at bounding box center [134, 8] width 162 height 11
click at [76, 8] on span "Projects" at bounding box center [79, 9] width 17 height 6
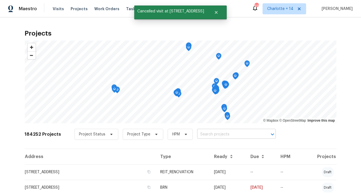
click at [214, 135] on input "text" at bounding box center [228, 134] width 63 height 9
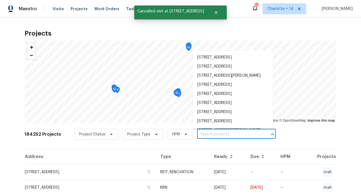
paste input "[STREET_ADDRESS]"
type input "[STREET_ADDRESS]"
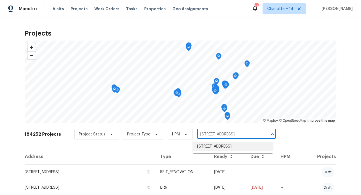
click at [200, 148] on li "[STREET_ADDRESS]" at bounding box center [233, 146] width 80 height 9
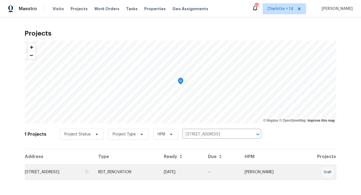
click at [76, 168] on td "[STREET_ADDRESS]" at bounding box center [59, 171] width 69 height 15
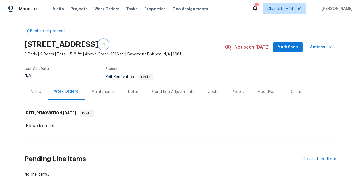
click at [105, 44] on icon "button" at bounding box center [103, 44] width 3 height 3
